Goal: Navigation & Orientation: Find specific page/section

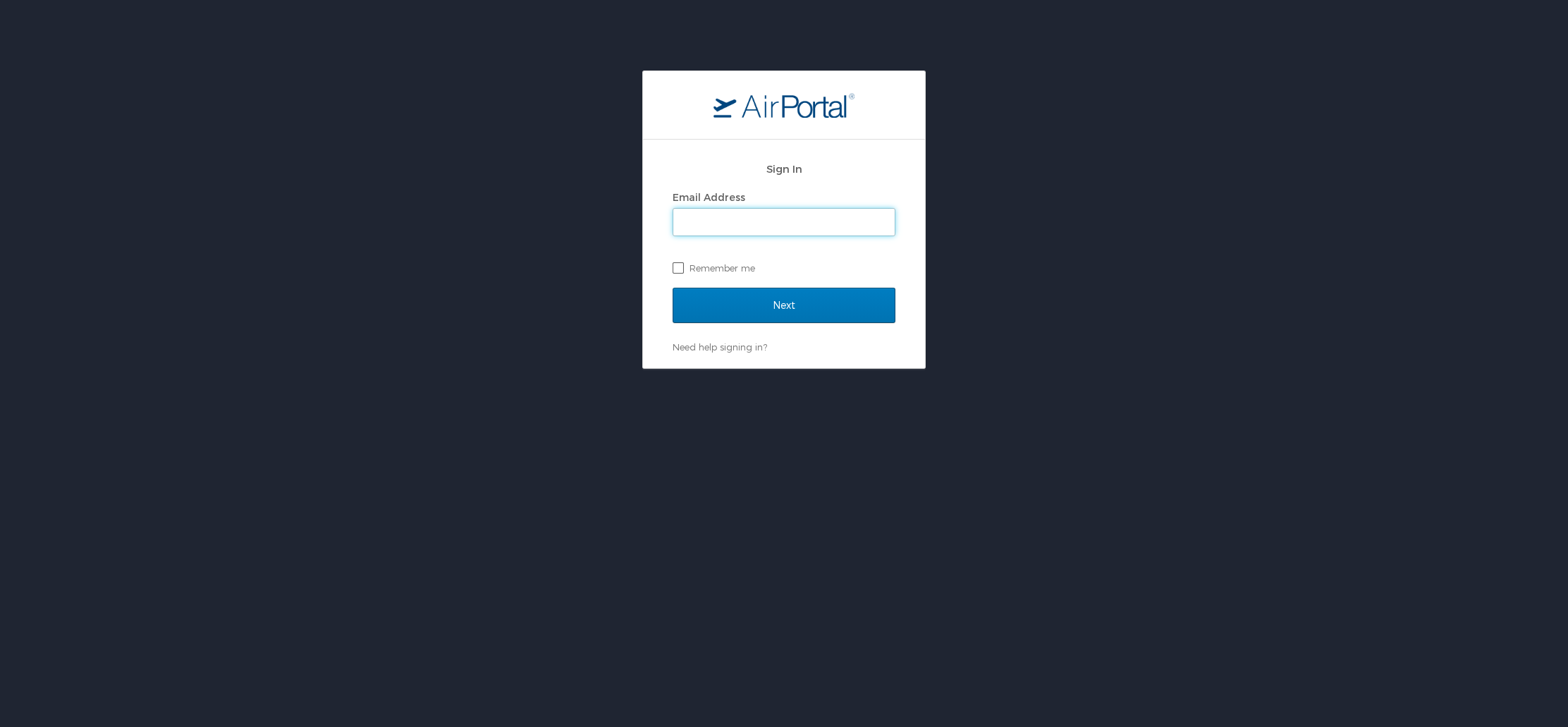
type input "[EMAIL_ADDRESS][DOMAIN_NAME]"
click at [775, 310] on input "Next" at bounding box center [784, 305] width 223 height 35
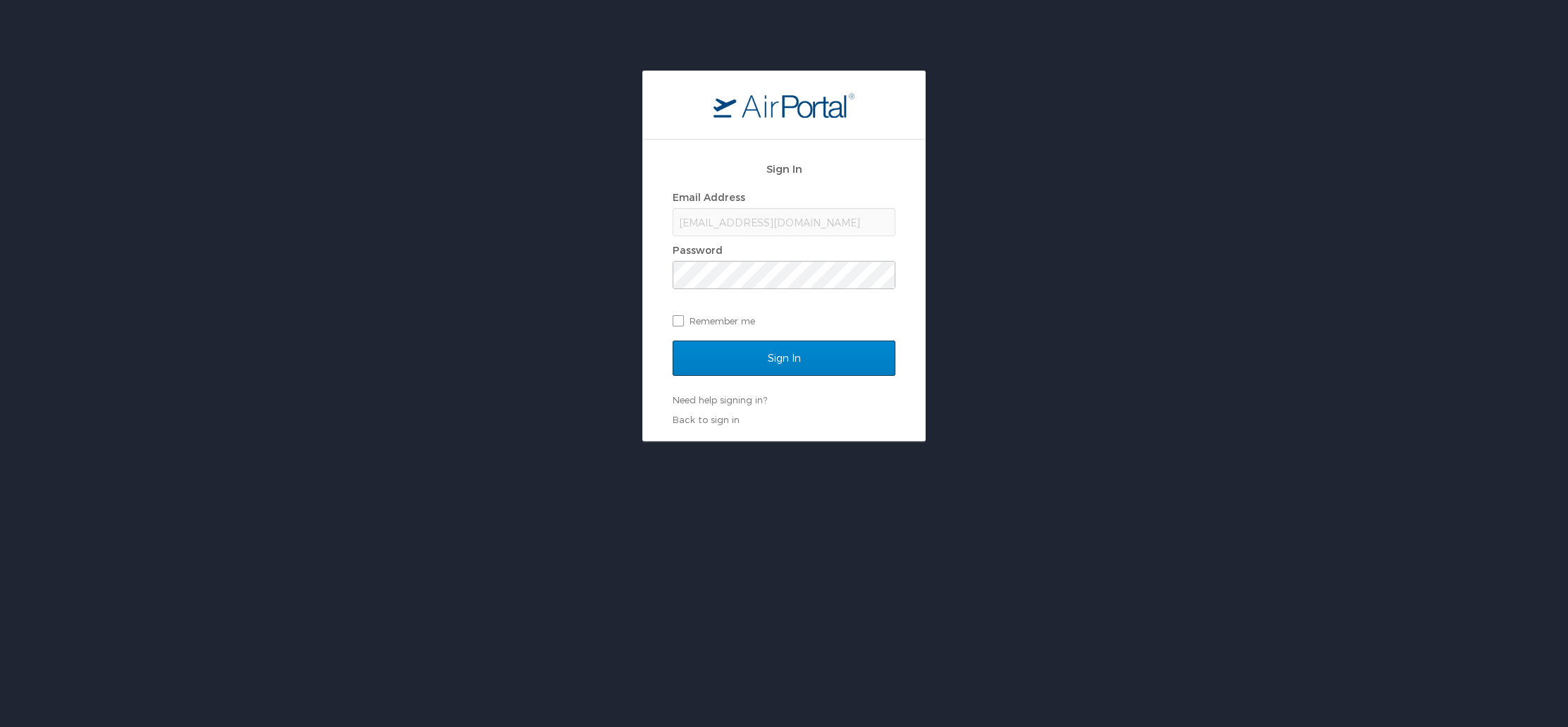
click at [785, 365] on input "Sign In" at bounding box center [784, 358] width 223 height 35
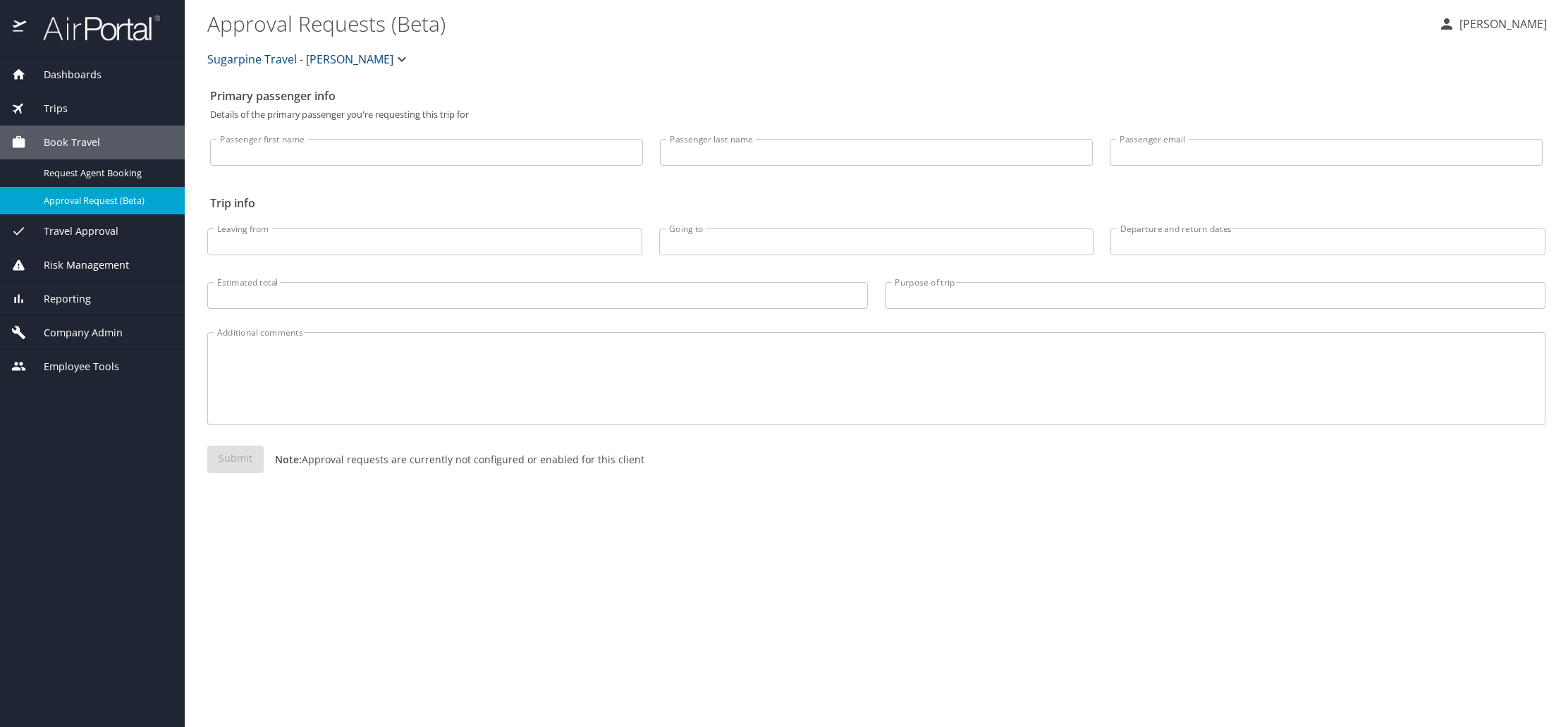
click at [76, 76] on span "Dashboards" at bounding box center [63, 75] width 75 height 16
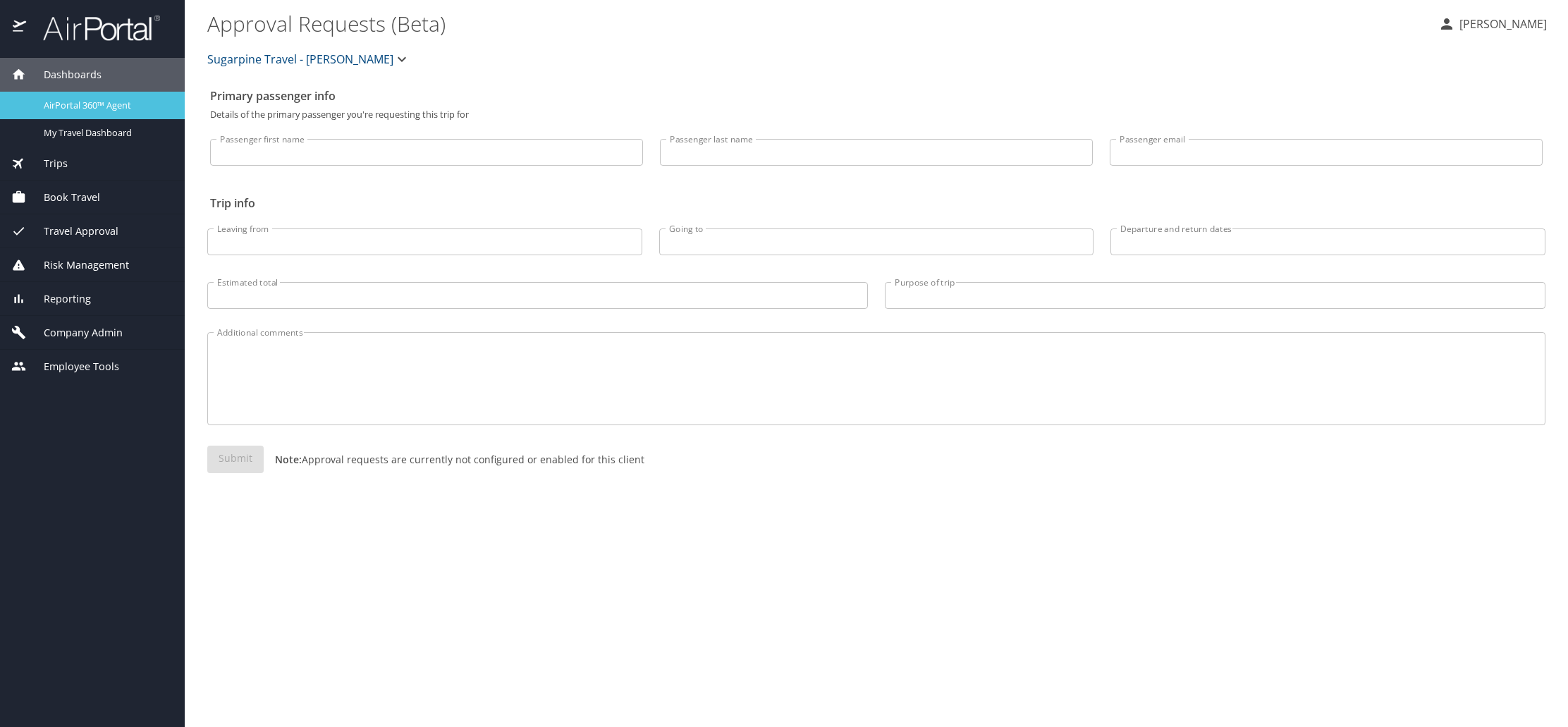
click at [58, 103] on span "AirPortal 360™ Agent" at bounding box center [106, 105] width 124 height 14
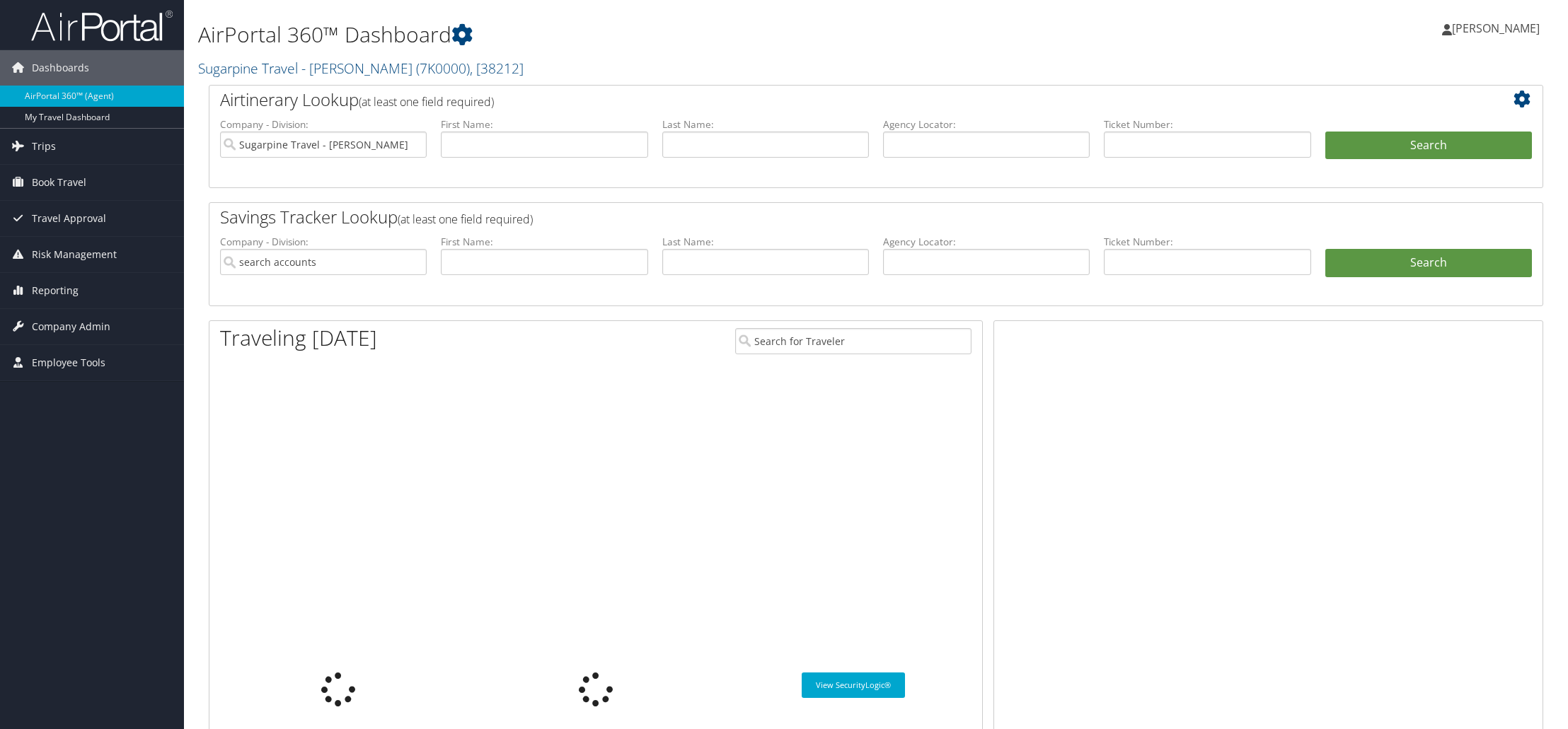
type input "Sugarpine Travel - [PERSON_NAME]"
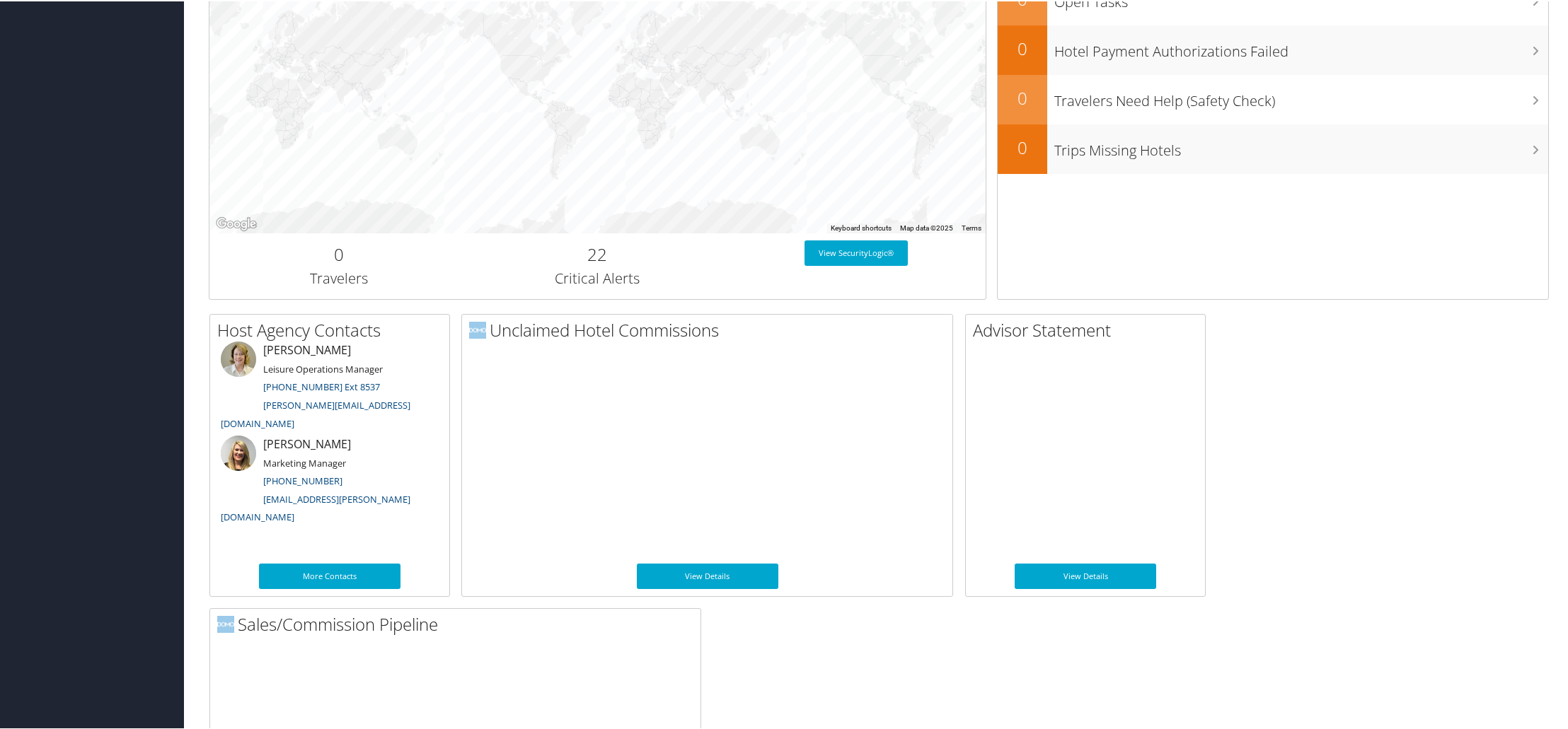
scroll to position [434, 0]
